Goal: Information Seeking & Learning: Learn about a topic

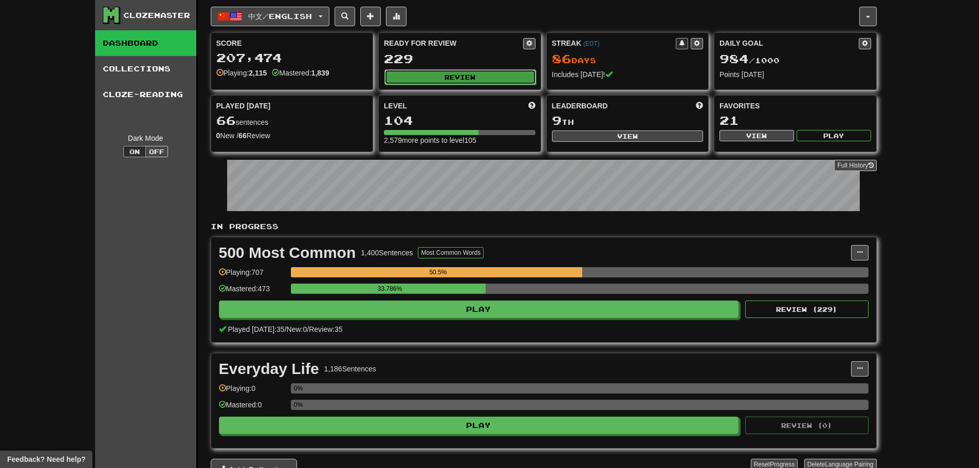
click at [464, 82] on button "Review" at bounding box center [461, 76] width 152 height 15
select select "**"
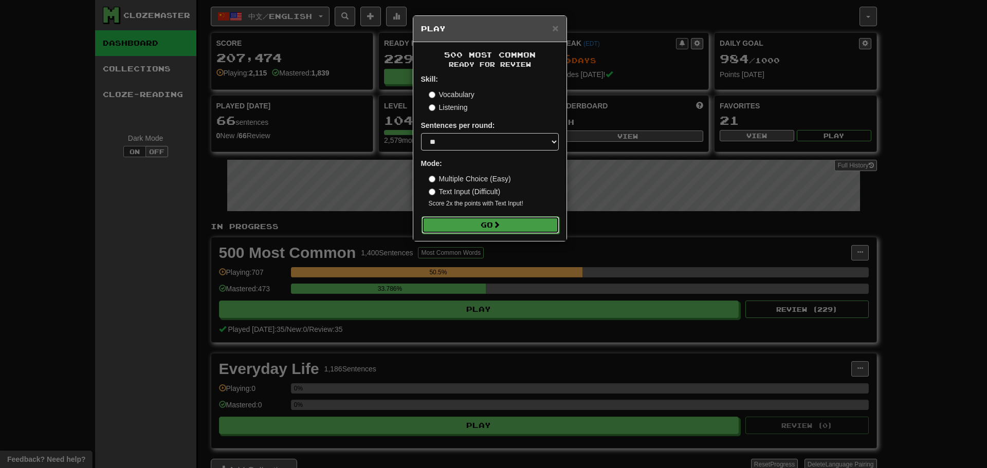
click at [489, 229] on button "Go" at bounding box center [491, 224] width 138 height 17
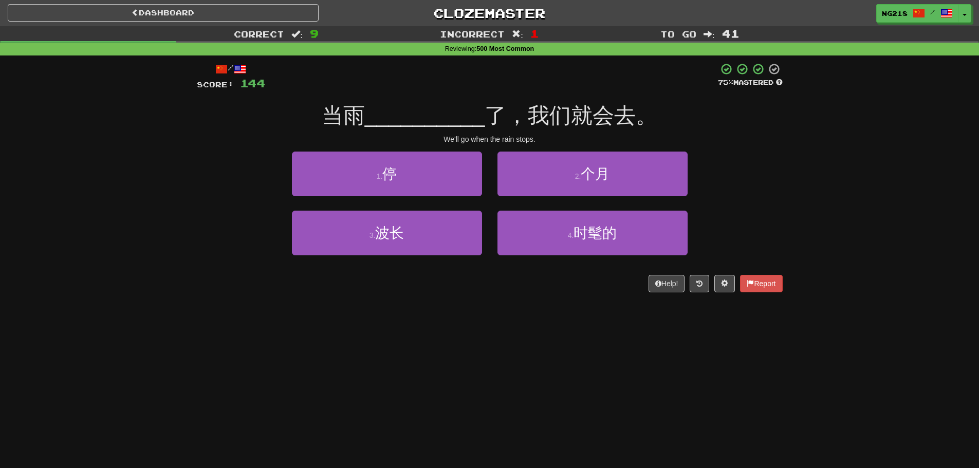
click at [482, 289] on div "Help! Report" at bounding box center [490, 283] width 586 height 17
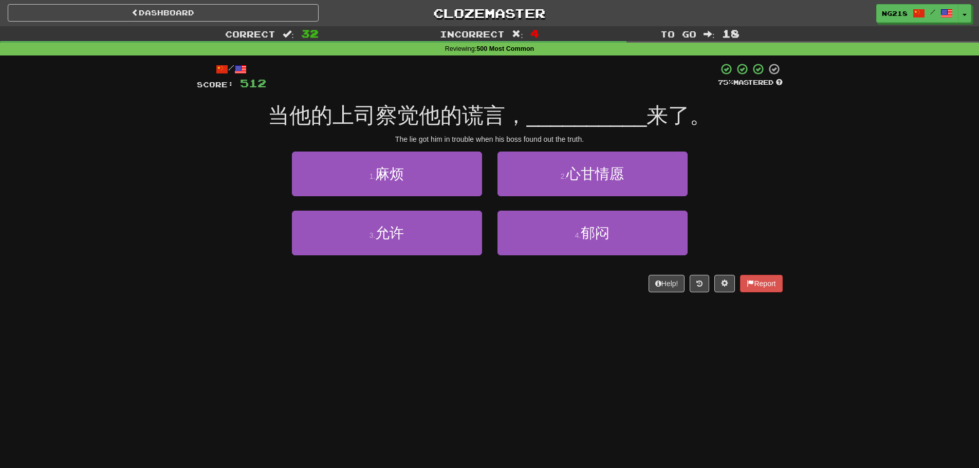
click at [388, 376] on div "Dashboard Clozemaster ng218 / Toggle Dropdown Dashboard Leaderboard Activity Fe…" at bounding box center [489, 234] width 979 height 468
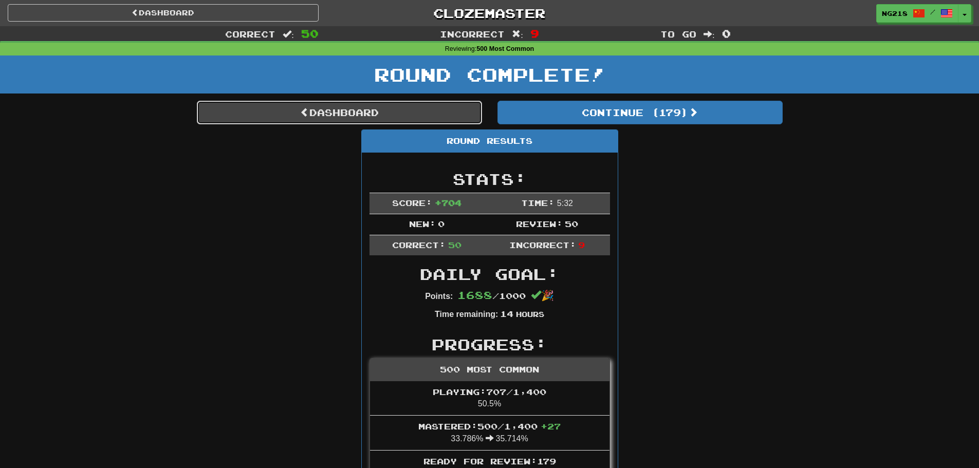
click at [285, 113] on link "Dashboard" at bounding box center [339, 113] width 285 height 24
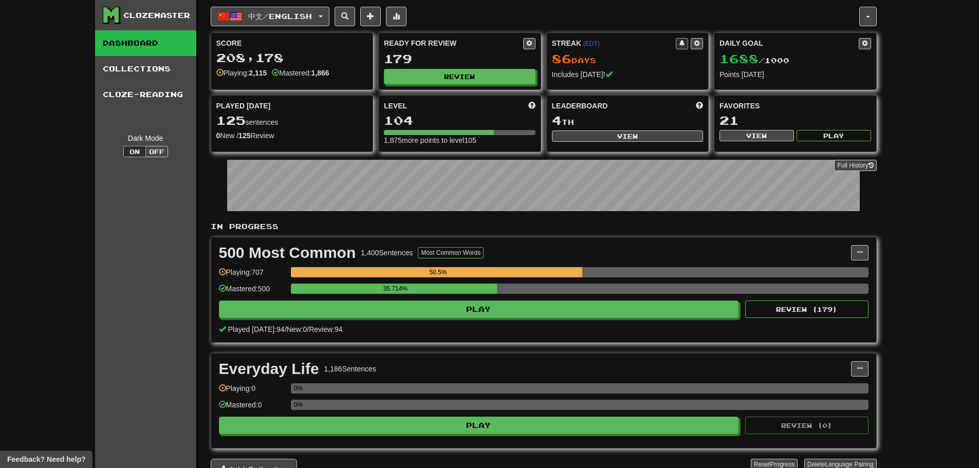
click at [913, 256] on div "Clozemaster Dashboard Collections Cloze-Reading Dark Mode On Off Dashboard Coll…" at bounding box center [489, 241] width 979 height 483
click at [295, 2] on div "中文 / English Deutsch / English Streak: 0 Review: 18 Daily Goal: 0 / 100 中文 / En…" at bounding box center [544, 254] width 666 height 509
click at [301, 14] on span "中文 / English" at bounding box center [280, 16] width 64 height 9
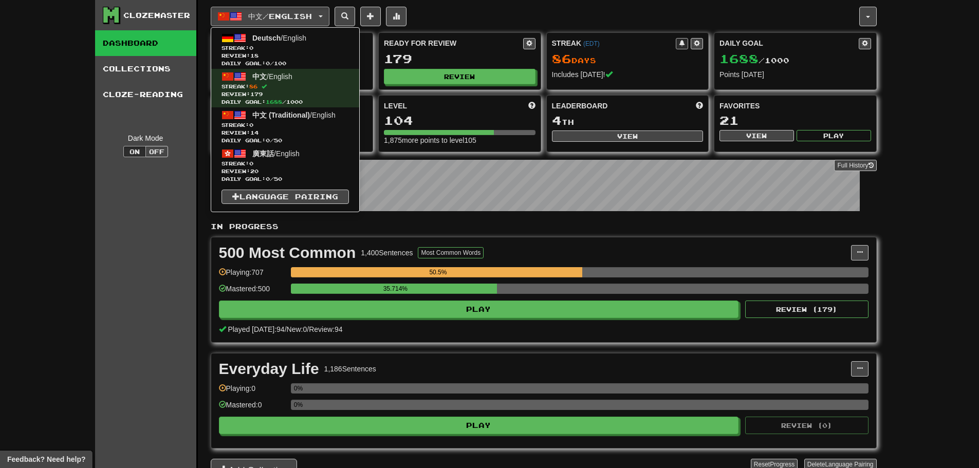
click at [146, 261] on div "Clozemaster Dashboard Collections Cloze-Reading Dark Mode On Off" at bounding box center [146, 254] width 103 height 509
